Goal: Transaction & Acquisition: Purchase product/service

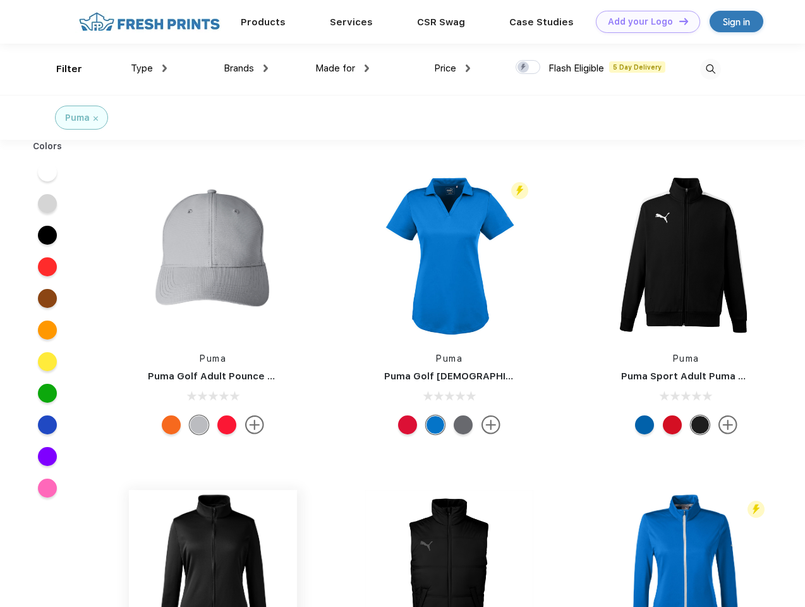
scroll to position [1, 0]
click at [644, 21] on link "Add your Logo Design Tool" at bounding box center [648, 22] width 104 height 22
click at [0, 0] on div "Design Tool" at bounding box center [0, 0] width 0 height 0
click at [678, 21] on link "Add your Logo Design Tool" at bounding box center [648, 22] width 104 height 22
click at [61, 69] on div "Filter" at bounding box center [69, 69] width 26 height 15
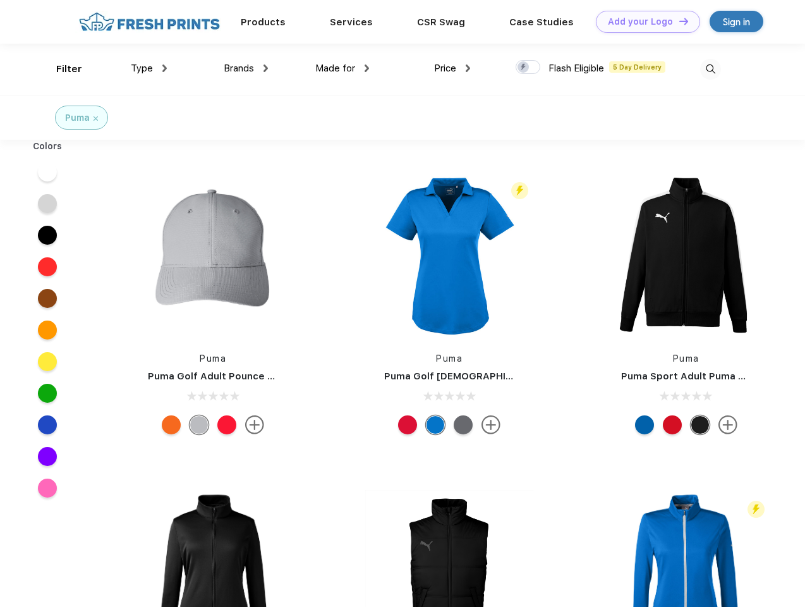
click at [149, 68] on span "Type" at bounding box center [142, 68] width 22 height 11
click at [246, 68] on span "Brands" at bounding box center [239, 68] width 30 height 11
click at [343, 68] on span "Made for" at bounding box center [335, 68] width 40 height 11
click at [453, 68] on span "Price" at bounding box center [445, 68] width 22 height 11
click at [528, 68] on div at bounding box center [528, 67] width 25 height 14
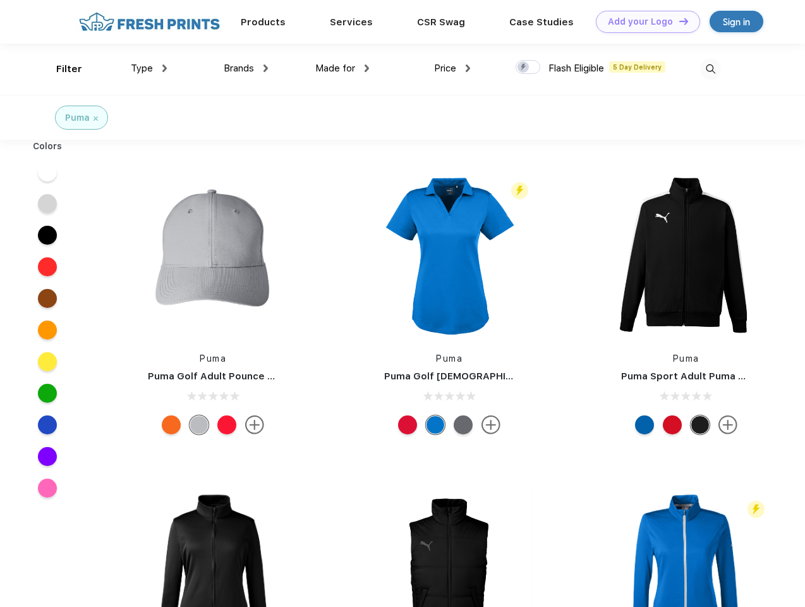
click at [524, 68] on input "checkbox" at bounding box center [520, 63] width 8 height 8
click at [711, 69] on img at bounding box center [710, 69] width 21 height 21
